Goal: Task Accomplishment & Management: Use online tool/utility

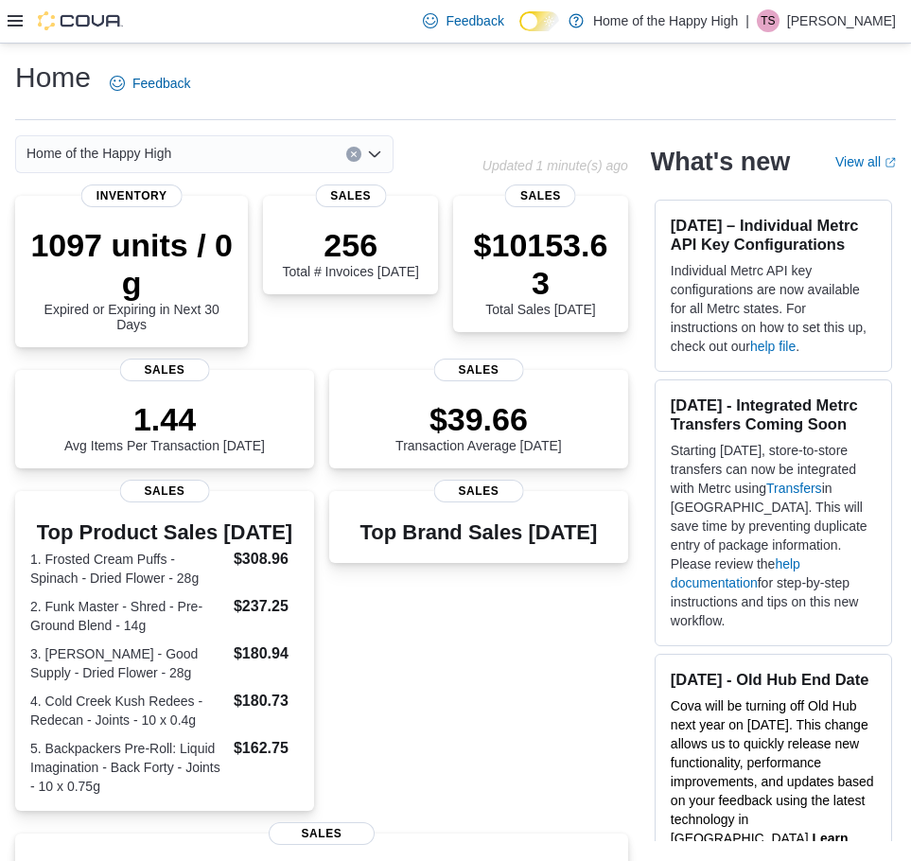
click at [18, 26] on icon at bounding box center [15, 20] width 15 height 11
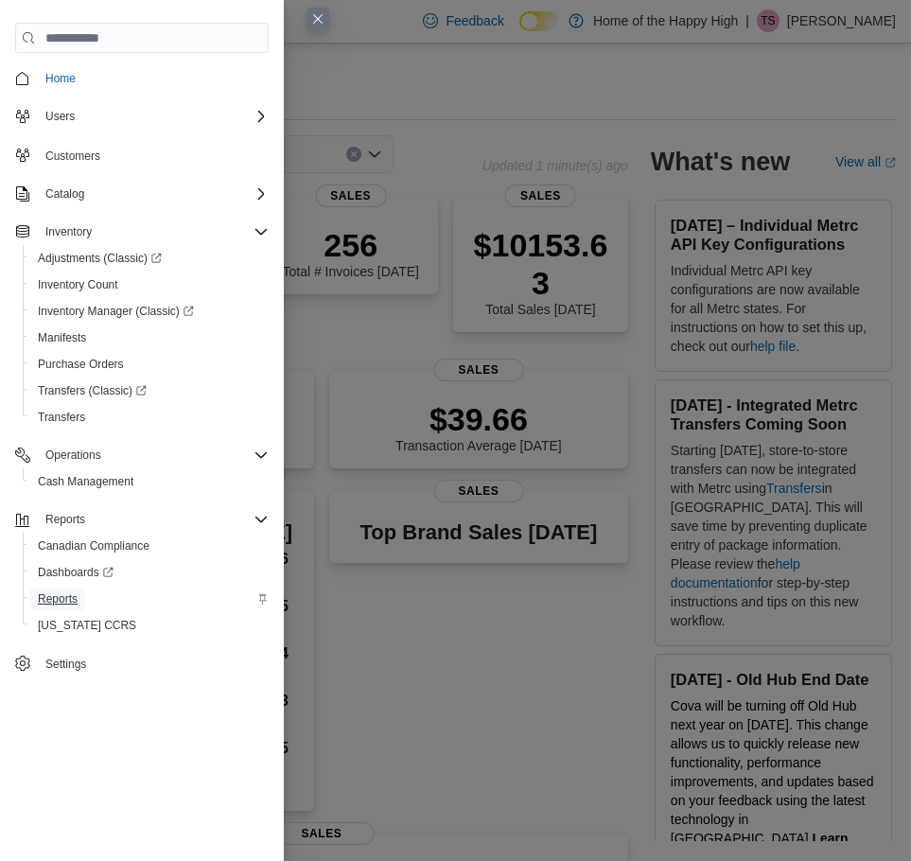
click at [65, 593] on span "Reports" at bounding box center [58, 598] width 40 height 15
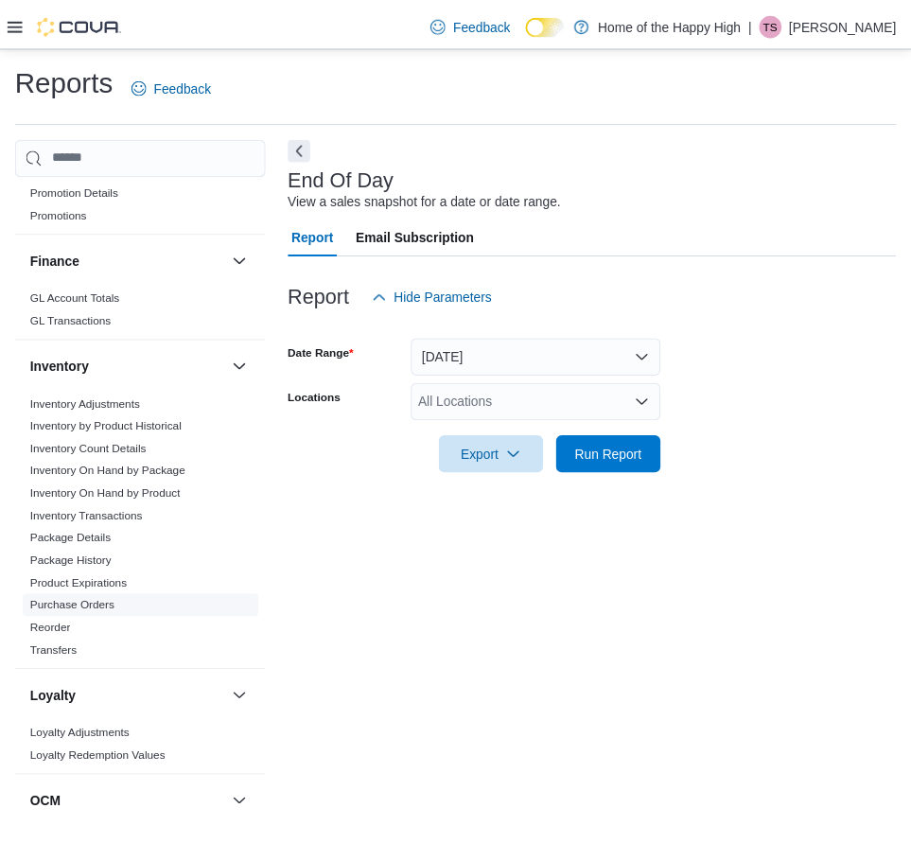
scroll to position [378, 0]
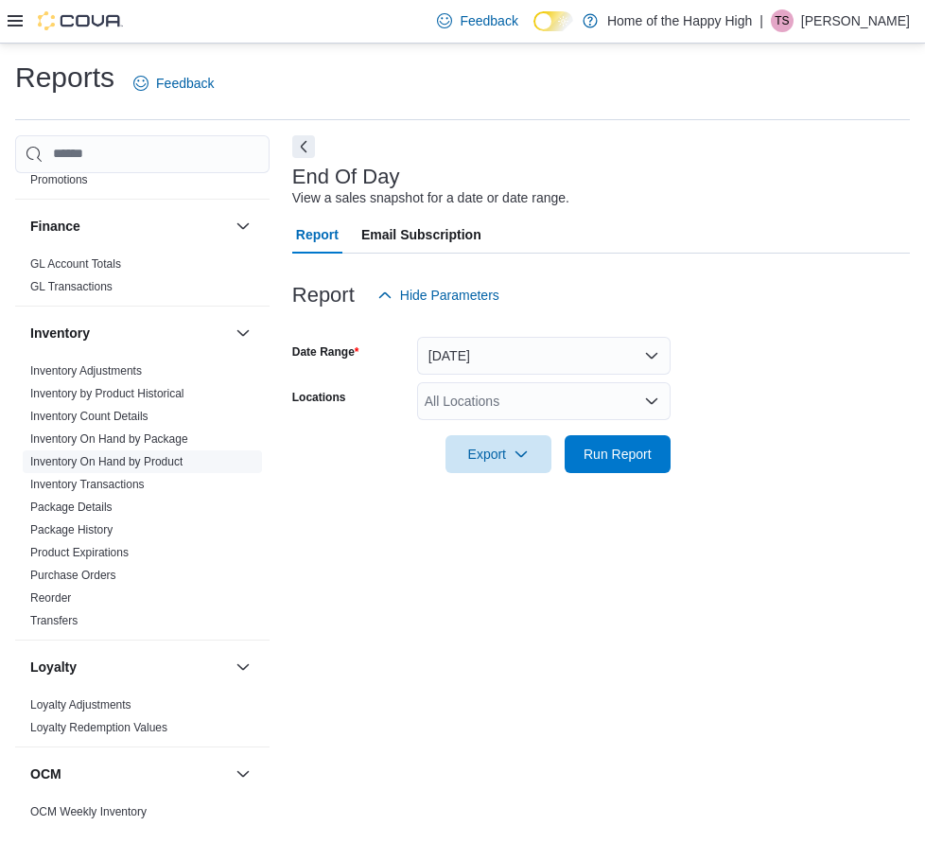
click at [138, 456] on link "Inventory On Hand by Product" at bounding box center [106, 461] width 152 height 13
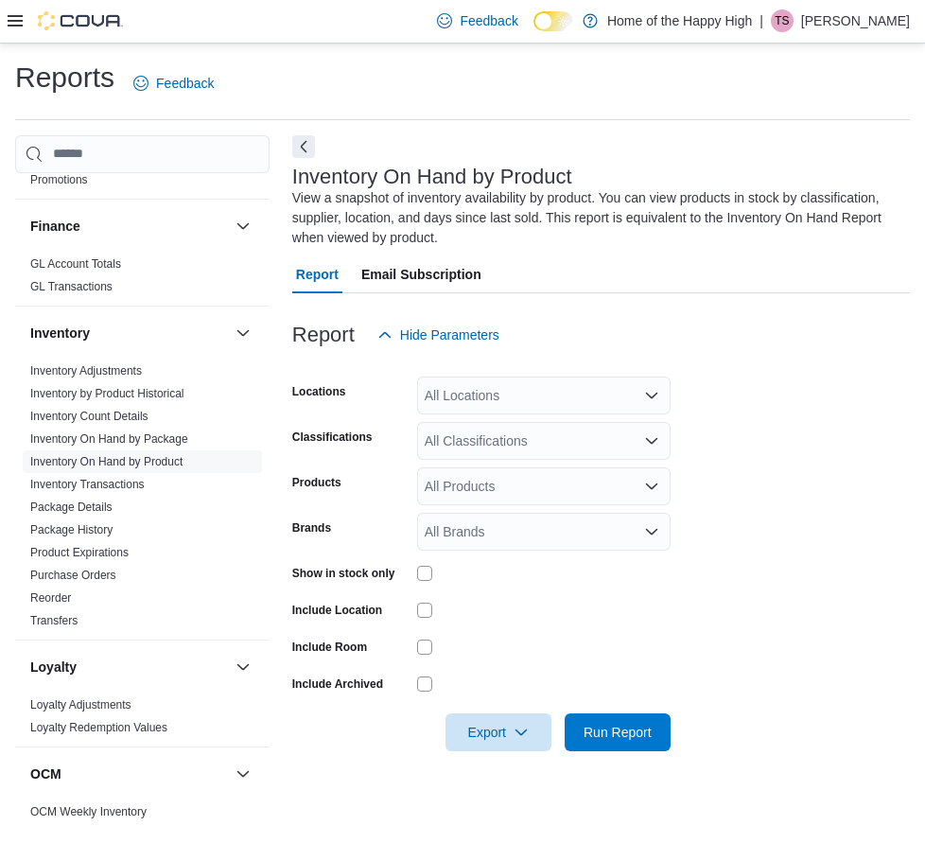
click at [488, 389] on div "All Locations" at bounding box center [543, 395] width 253 height 38
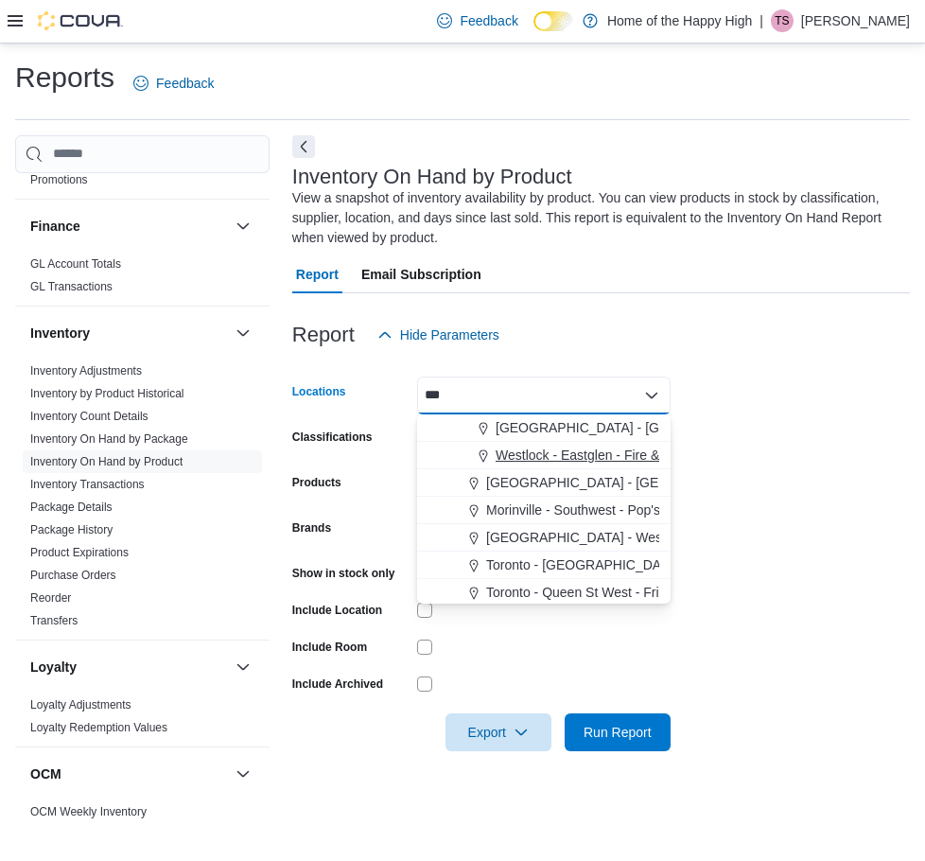
type input "***"
click at [525, 455] on span "Westlock - Eastglen - Fire & Flower" at bounding box center [599, 455] width 207 height 19
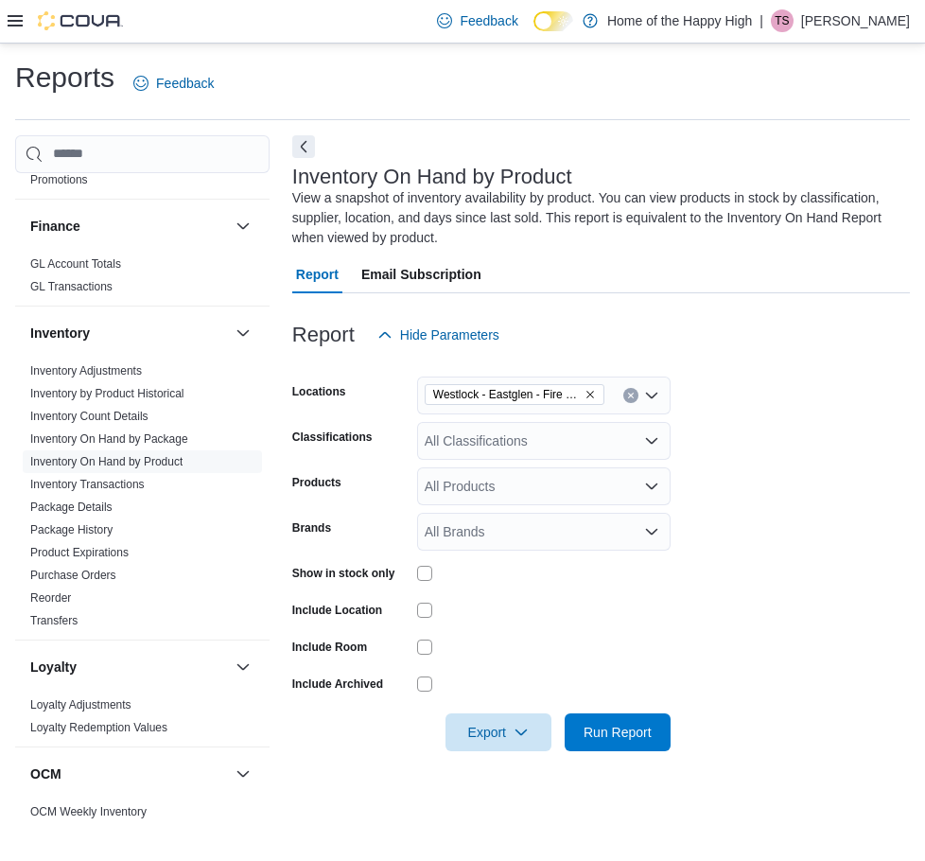
click at [743, 378] on form "Locations [GEOGRAPHIC_DATA] - Eastglen - Fire & Flower Classifications All Clas…" at bounding box center [601, 552] width 618 height 397
click at [530, 447] on div "All Classifications" at bounding box center [543, 441] width 253 height 38
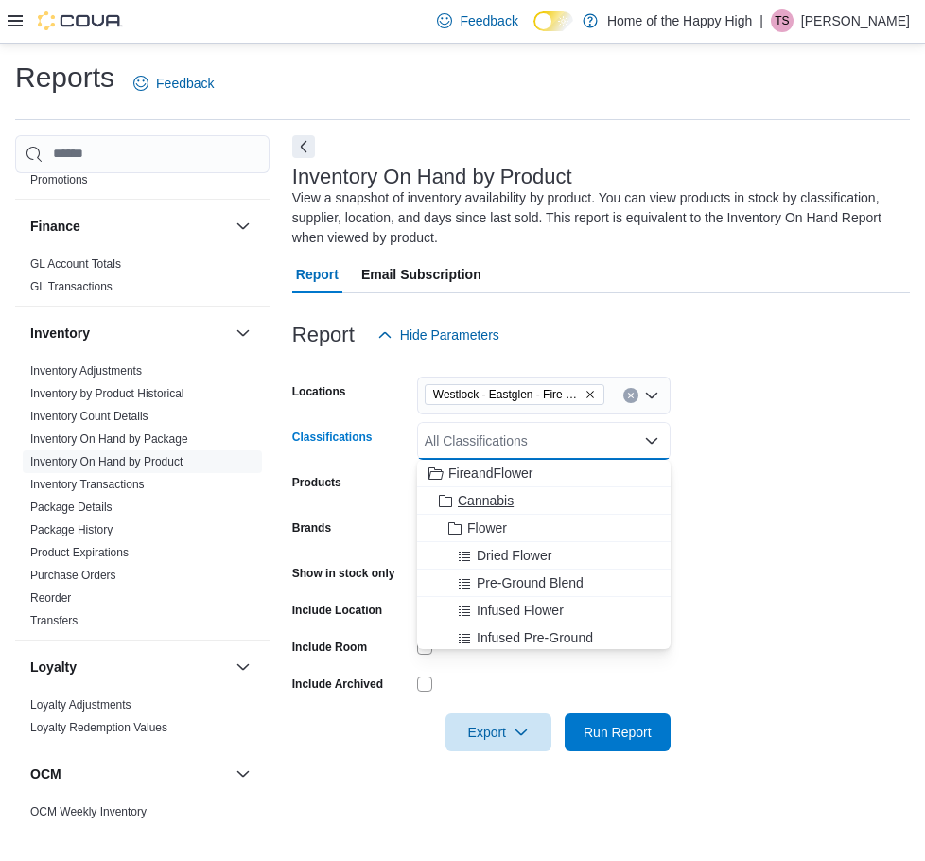
click at [495, 499] on span "Cannabis" at bounding box center [486, 500] width 56 height 19
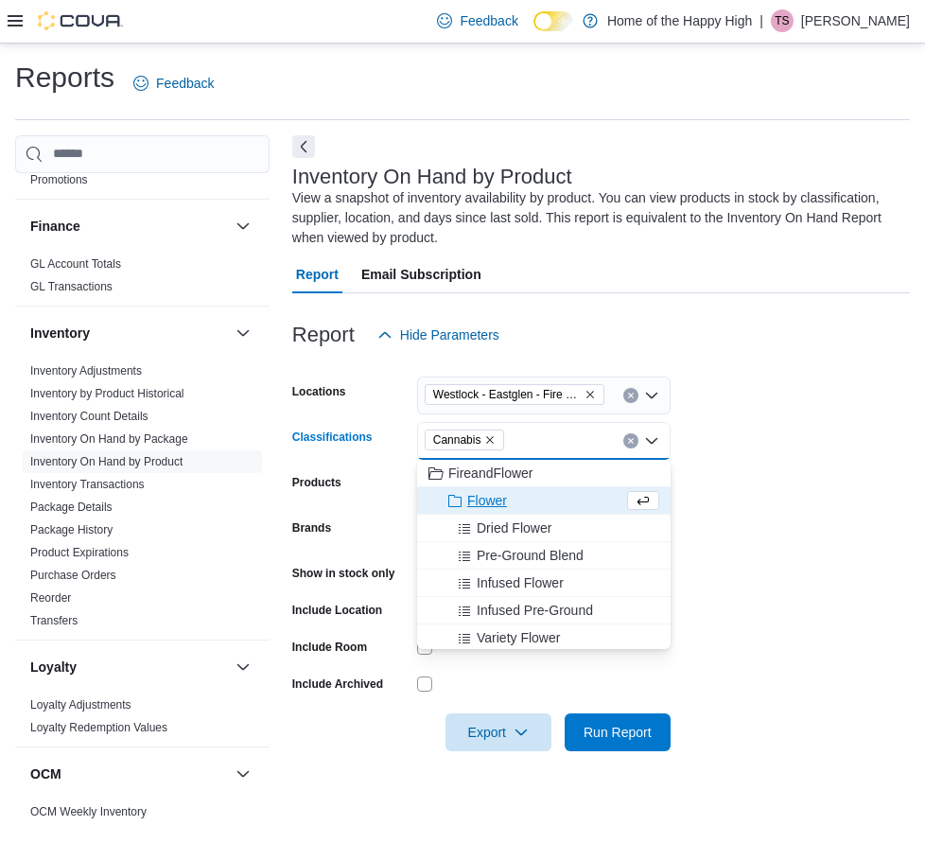
click at [765, 462] on form "Locations [GEOGRAPHIC_DATA] - [GEOGRAPHIC_DATA] - Fire & Flower Classifications…" at bounding box center [601, 552] width 618 height 397
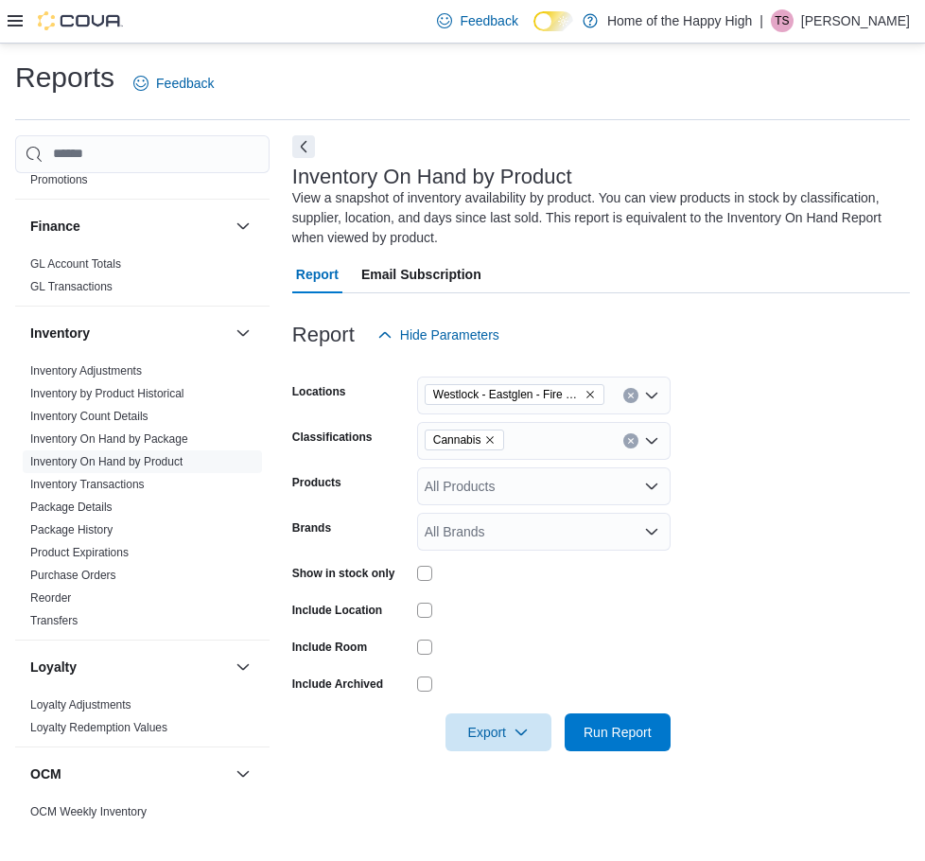
click at [442, 568] on div at bounding box center [543, 573] width 253 height 15
click at [429, 582] on div at bounding box center [543, 572] width 253 height 29
click at [651, 740] on span "Run Report" at bounding box center [618, 731] width 68 height 19
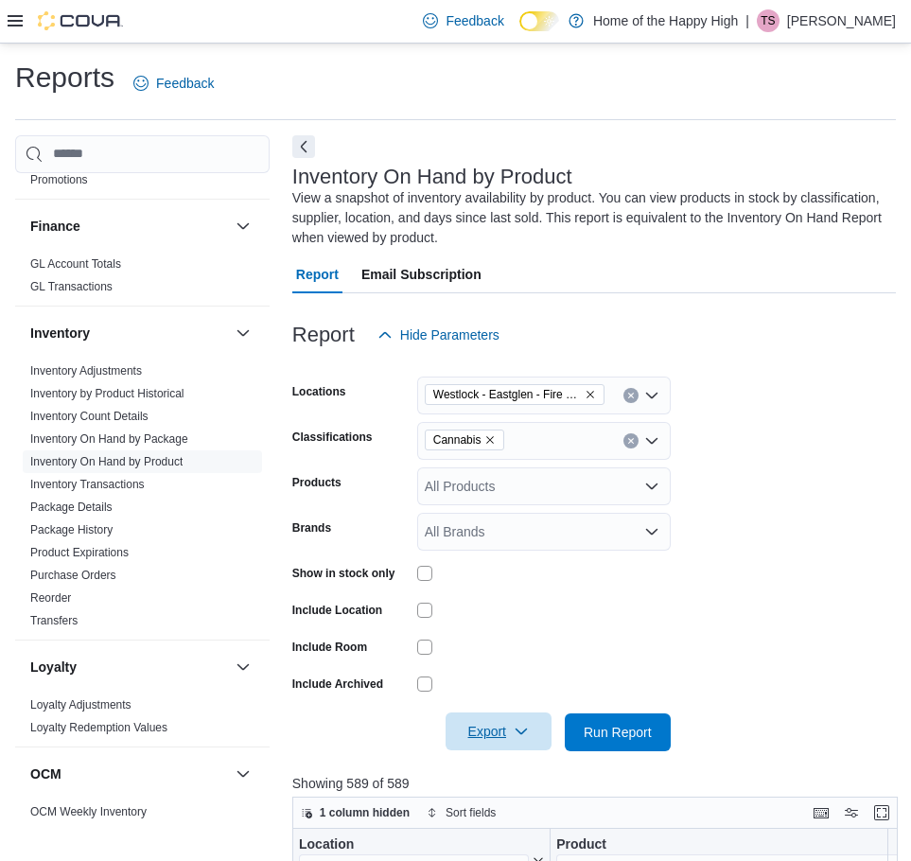
click at [495, 737] on span "Export" at bounding box center [498, 731] width 83 height 38
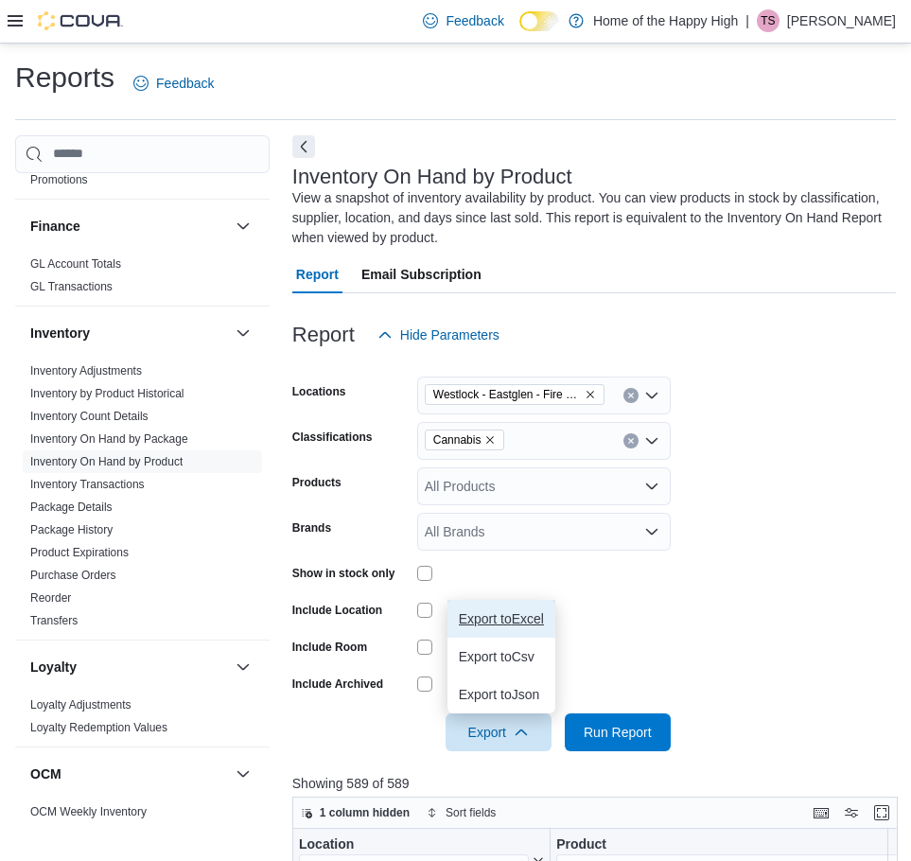
click at [513, 617] on span "Export to Excel" at bounding box center [501, 618] width 85 height 15
